Goal: Information Seeking & Learning: Learn about a topic

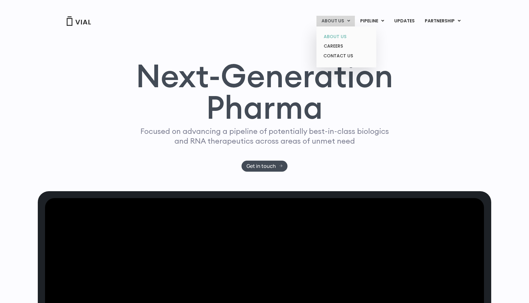
click at [346, 35] on link "ABOUT US" at bounding box center [346, 37] width 55 height 10
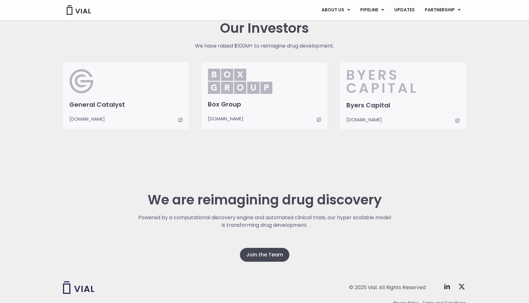
scroll to position [1504, 0]
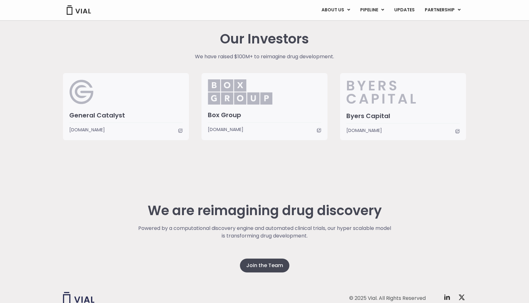
click at [447, 46] on div "Our Investors We have raised $100M+ to reimagine drug development. General Cata…" at bounding box center [264, 85] width 413 height 109
